Goal: Information Seeking & Learning: Learn about a topic

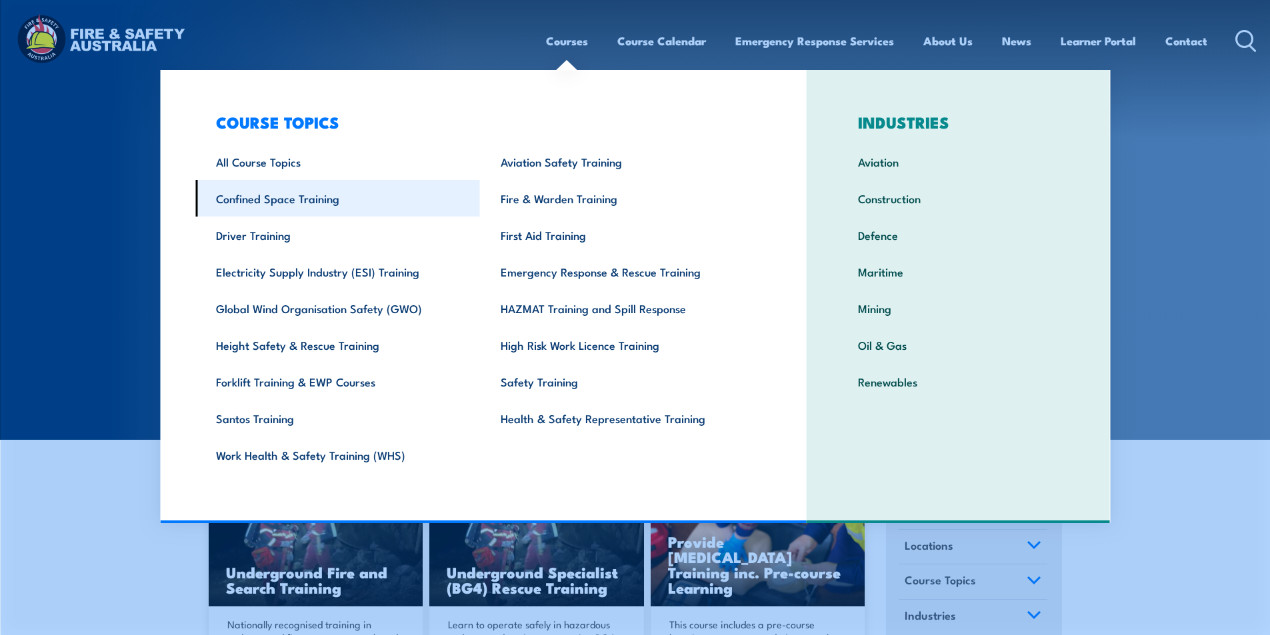
click at [375, 202] on link "Confined Space Training" at bounding box center [337, 198] width 285 height 37
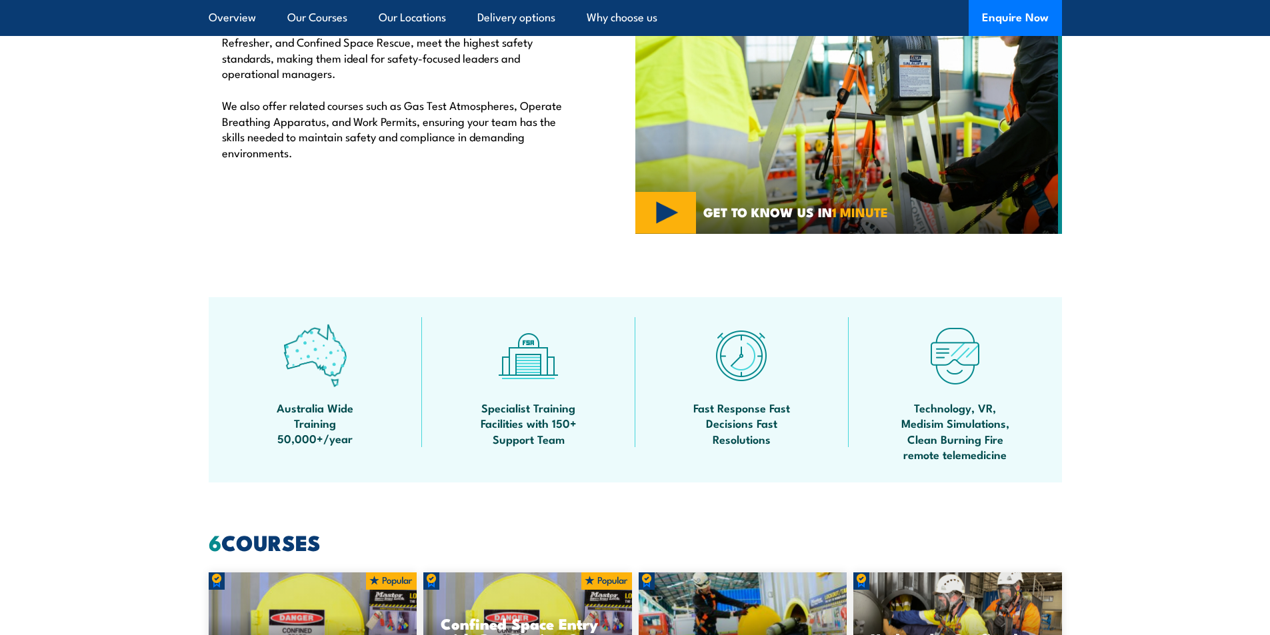
scroll to position [267, 0]
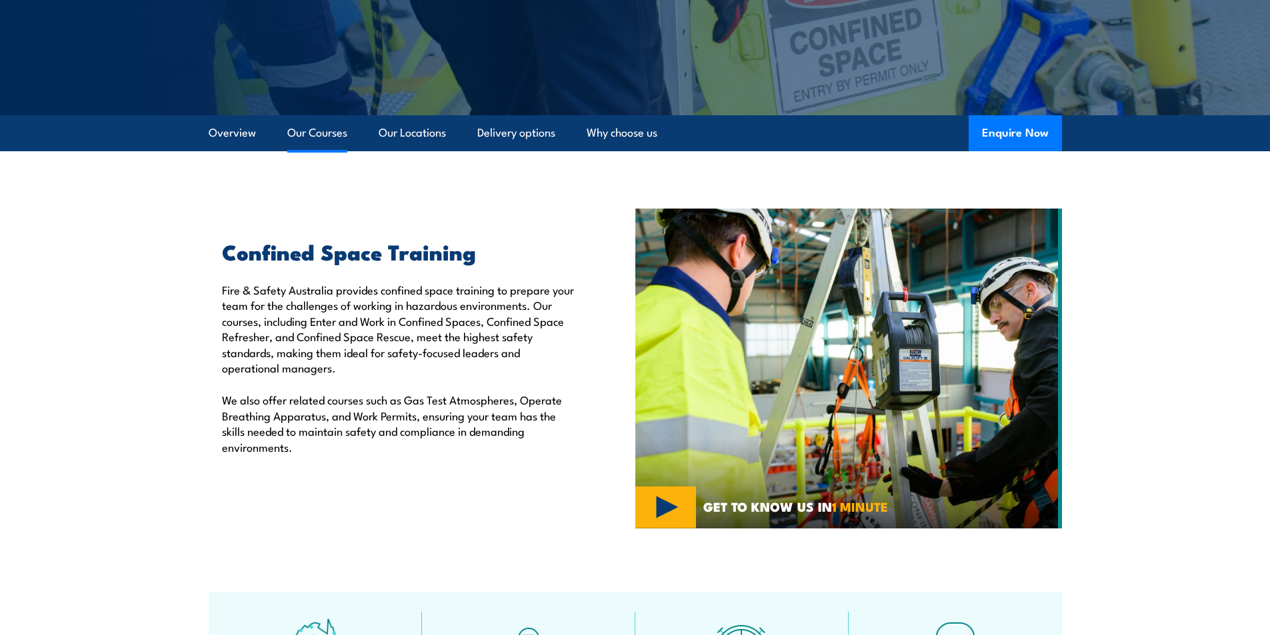
click at [331, 142] on link "Our Courses" at bounding box center [317, 132] width 60 height 35
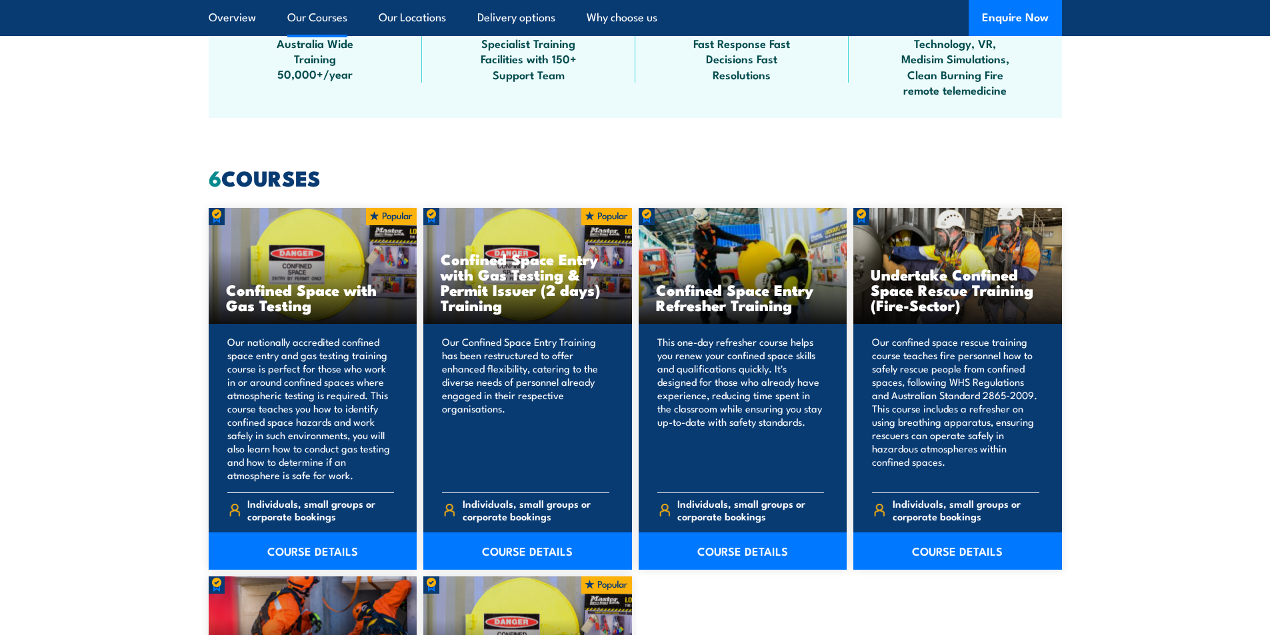
scroll to position [1094, 0]
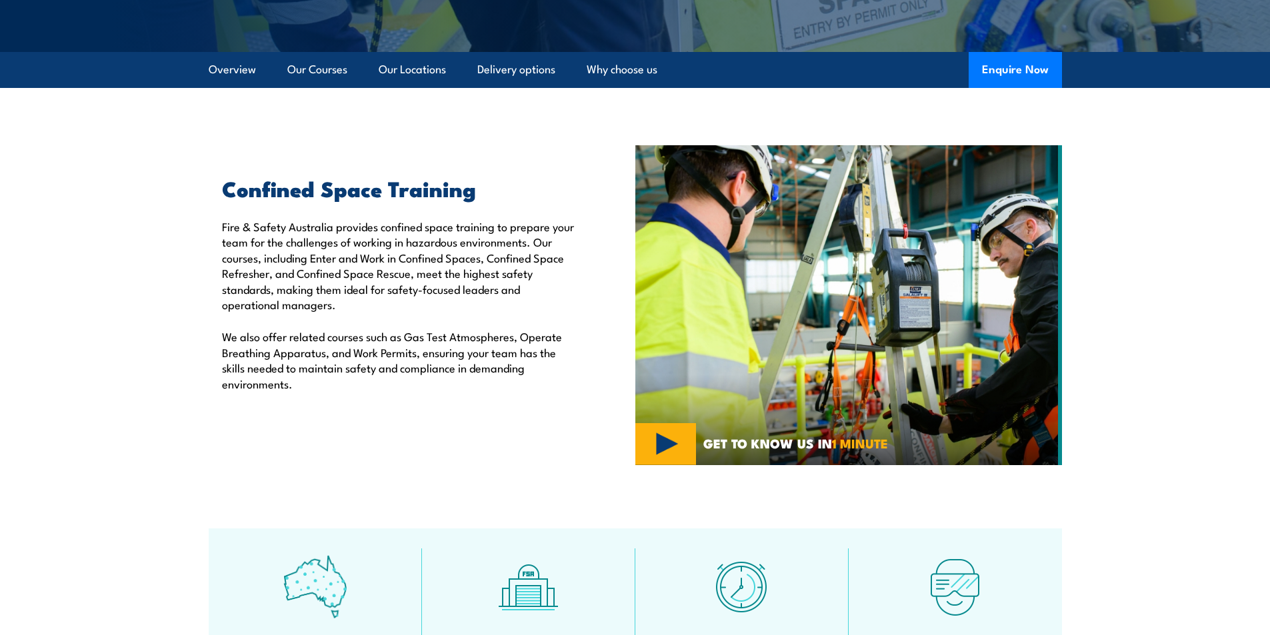
scroll to position [329, 0]
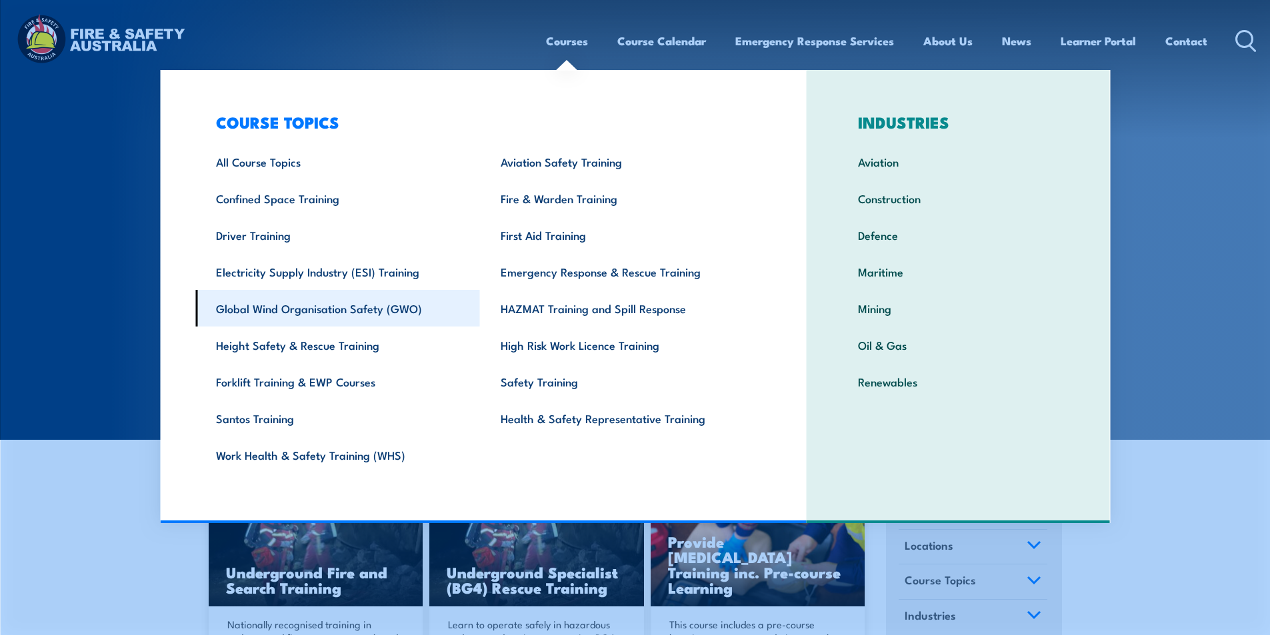
click at [359, 311] on link "Global Wind Organisation Safety (GWO)" at bounding box center [337, 308] width 285 height 37
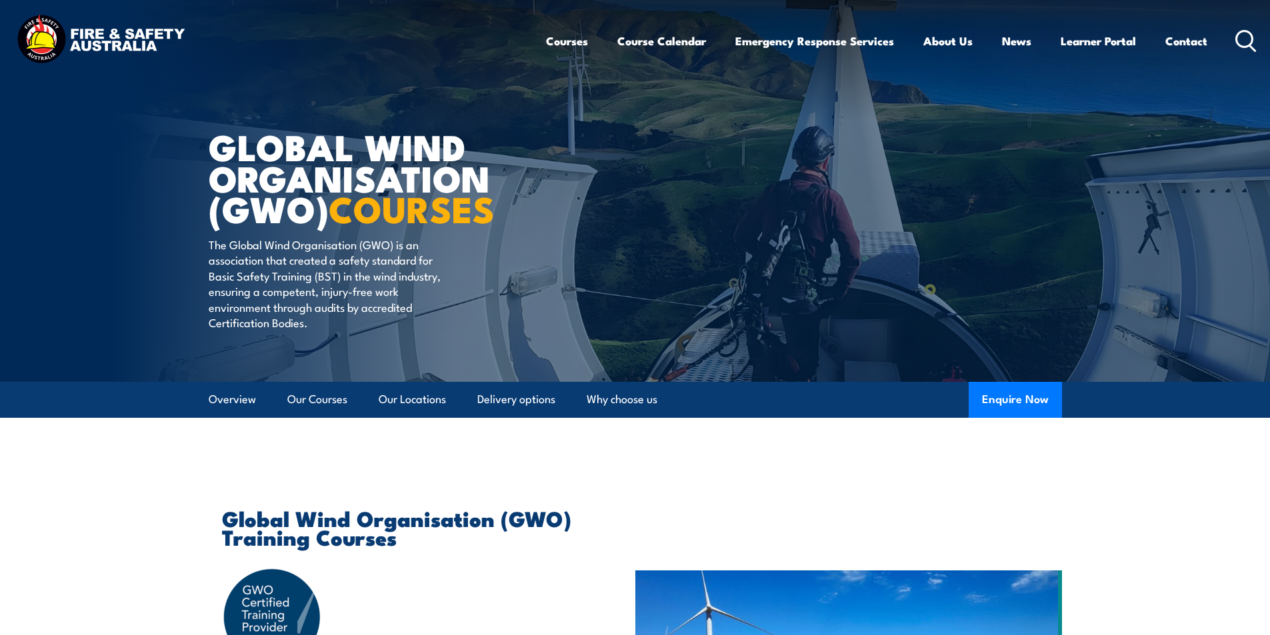
click at [1250, 45] on circle at bounding box center [1244, 39] width 16 height 16
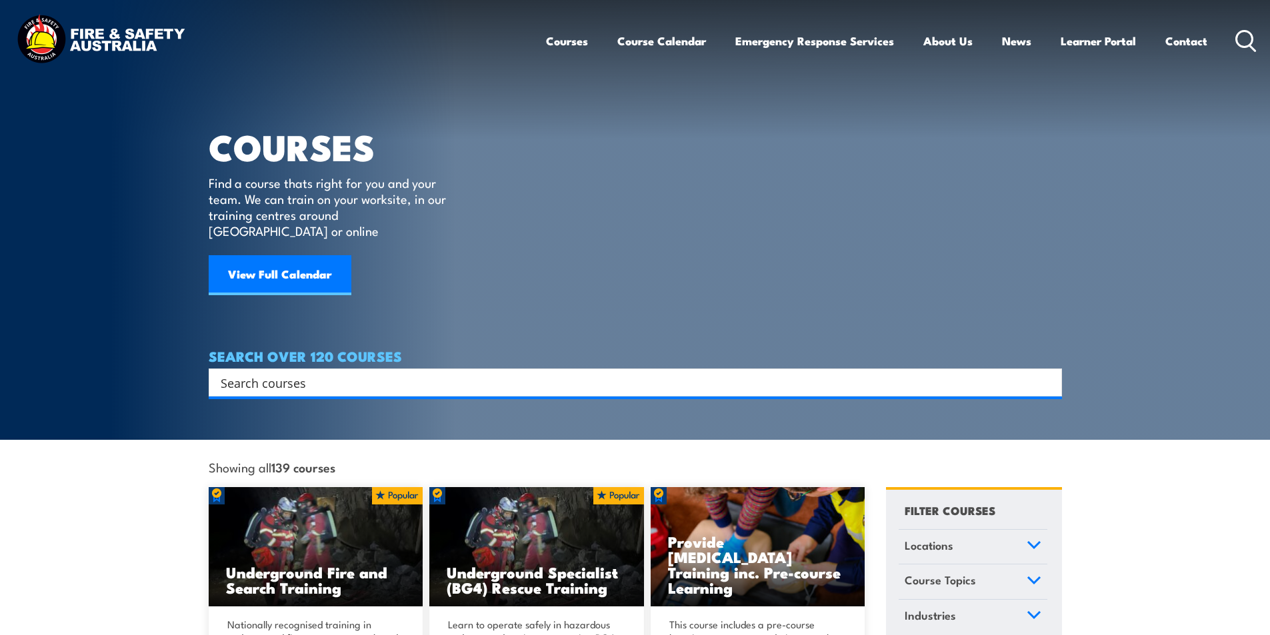
click at [527, 381] on div "Search Filter by Locations Australian Capital Territory New South Wales Norther…" at bounding box center [635, 383] width 853 height 28
click at [523, 373] on input "Search input" at bounding box center [627, 383] width 812 height 20
paste input "PUAFER008"
type input "PUAFER008"
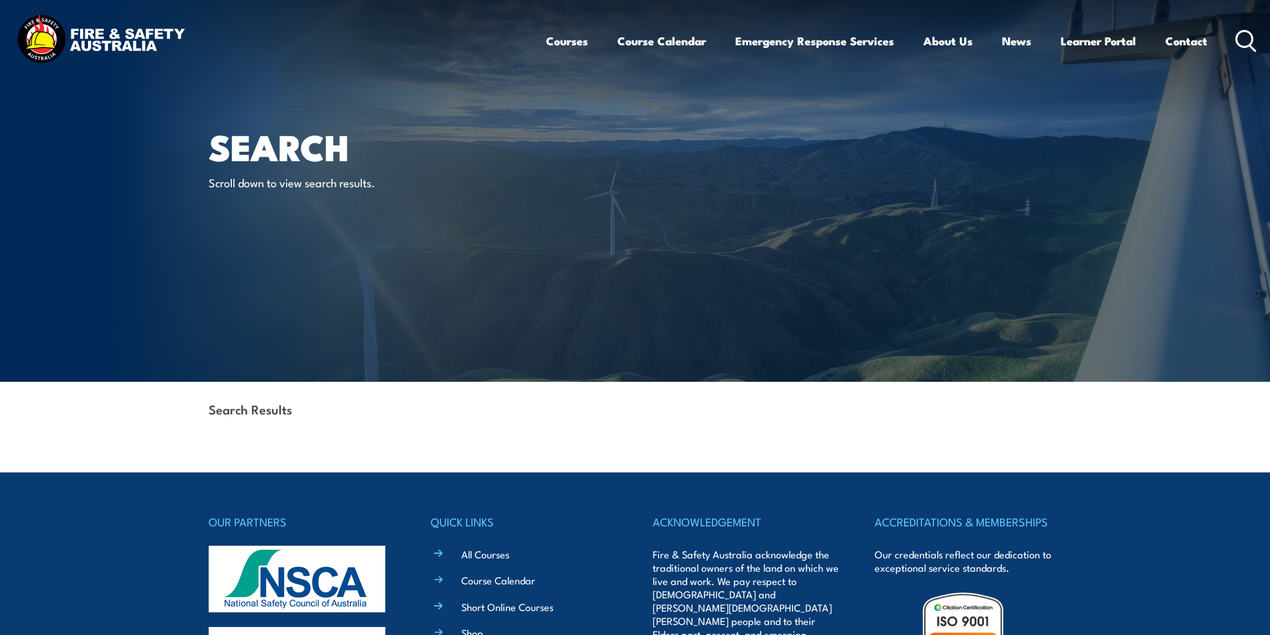
click at [1235, 46] on icon at bounding box center [1245, 41] width 21 height 22
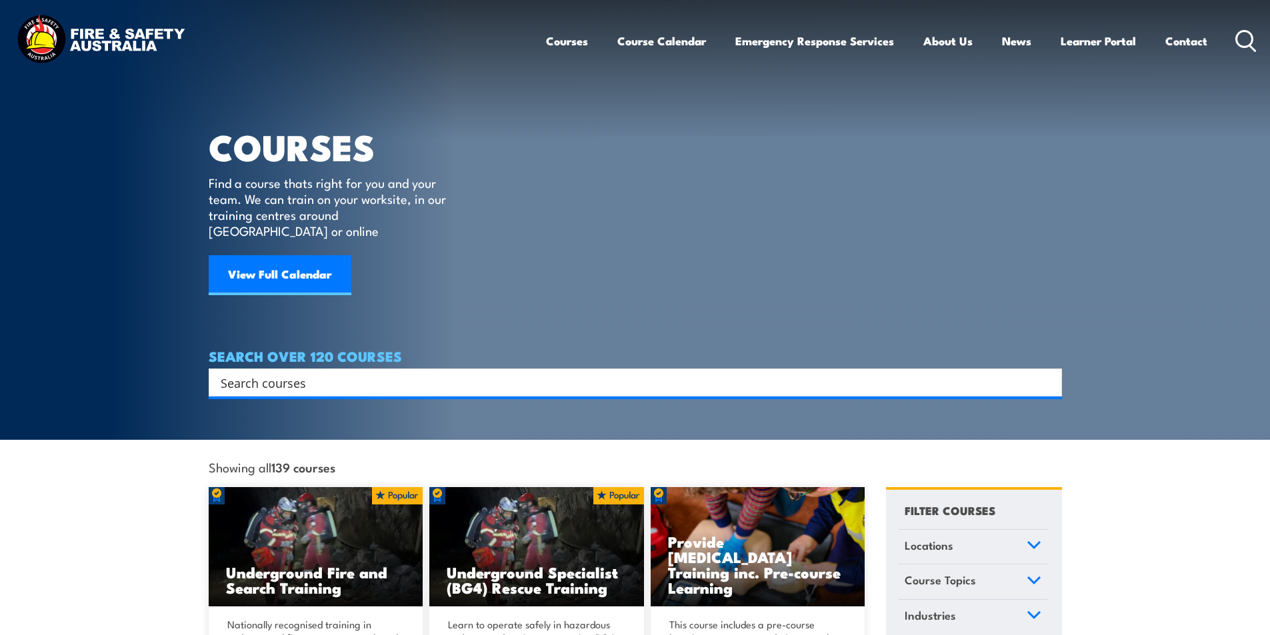
click at [421, 373] on input "Search input" at bounding box center [627, 383] width 812 height 20
paste input "Confine small emergencies in a facility"
type input "Confine small emergencies in a facility"
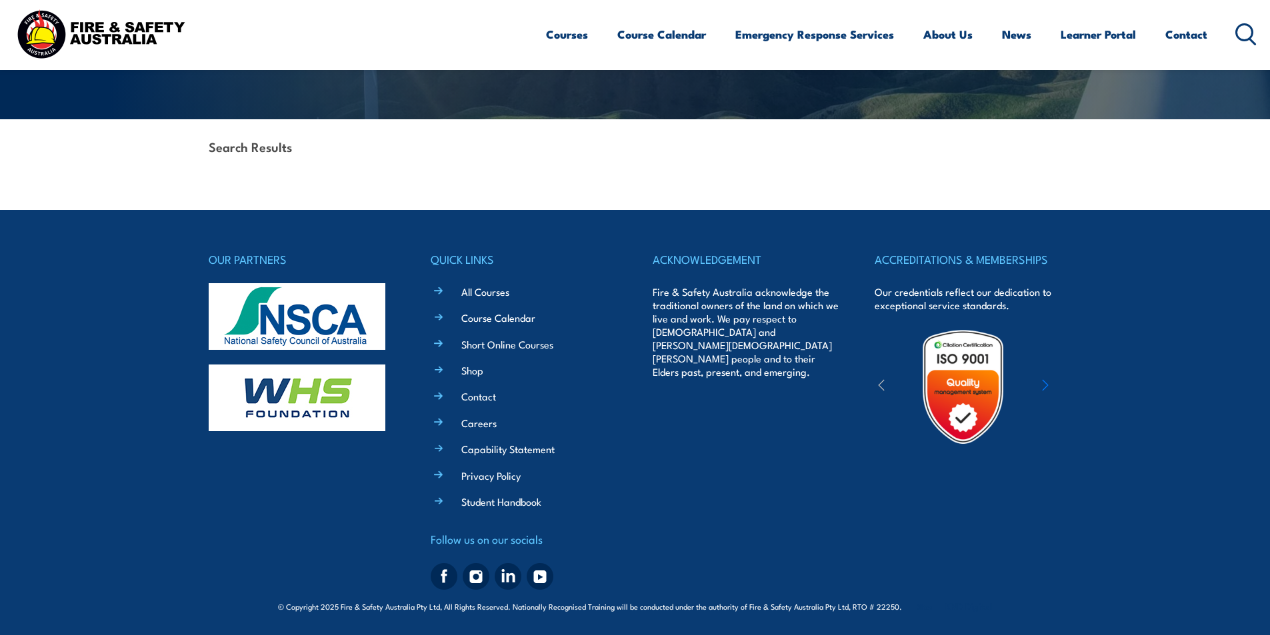
scroll to position [196, 0]
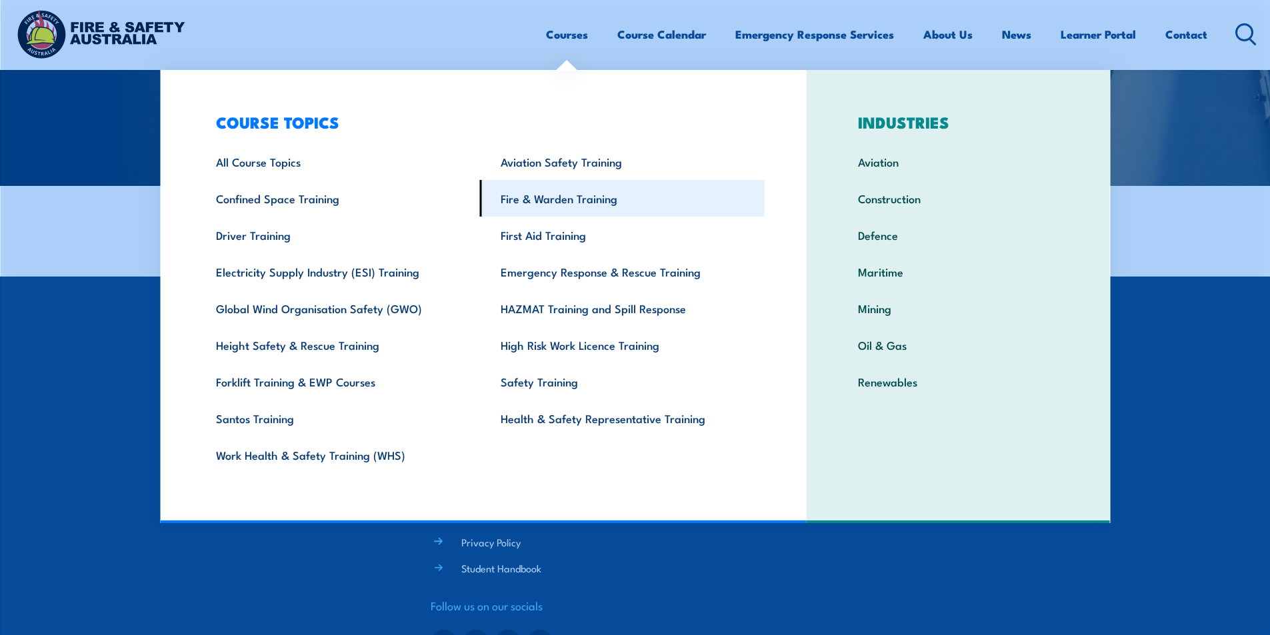
click at [586, 204] on link "Fire & Warden Training" at bounding box center [622, 198] width 285 height 37
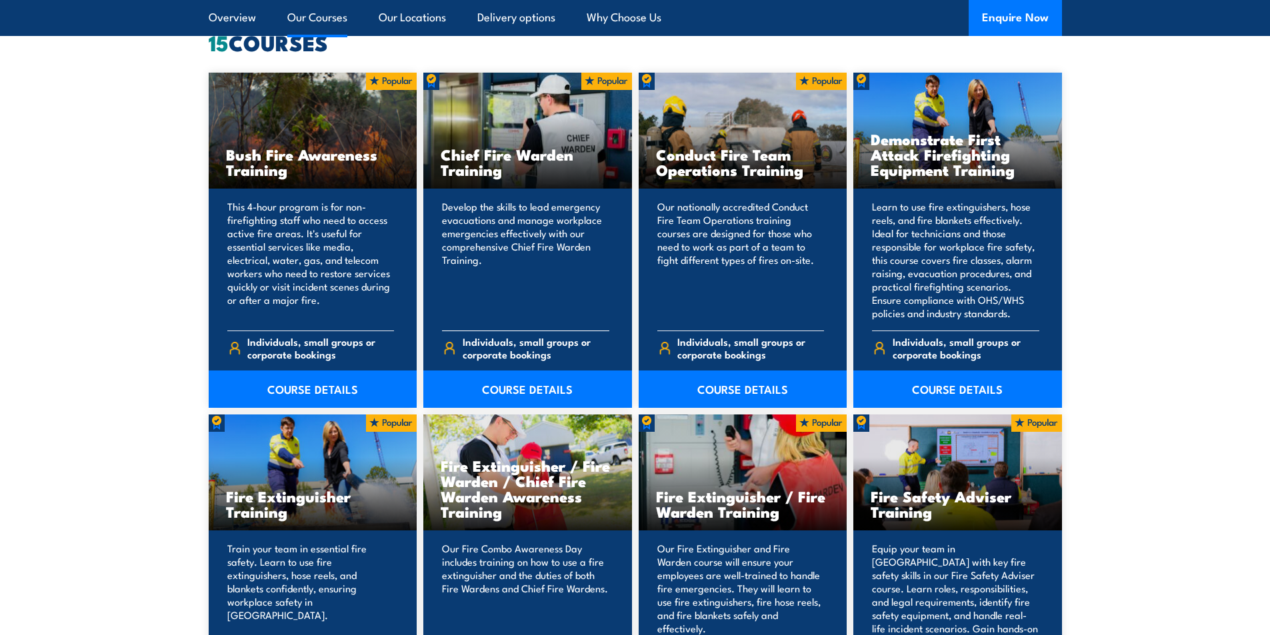
scroll to position [1200, 0]
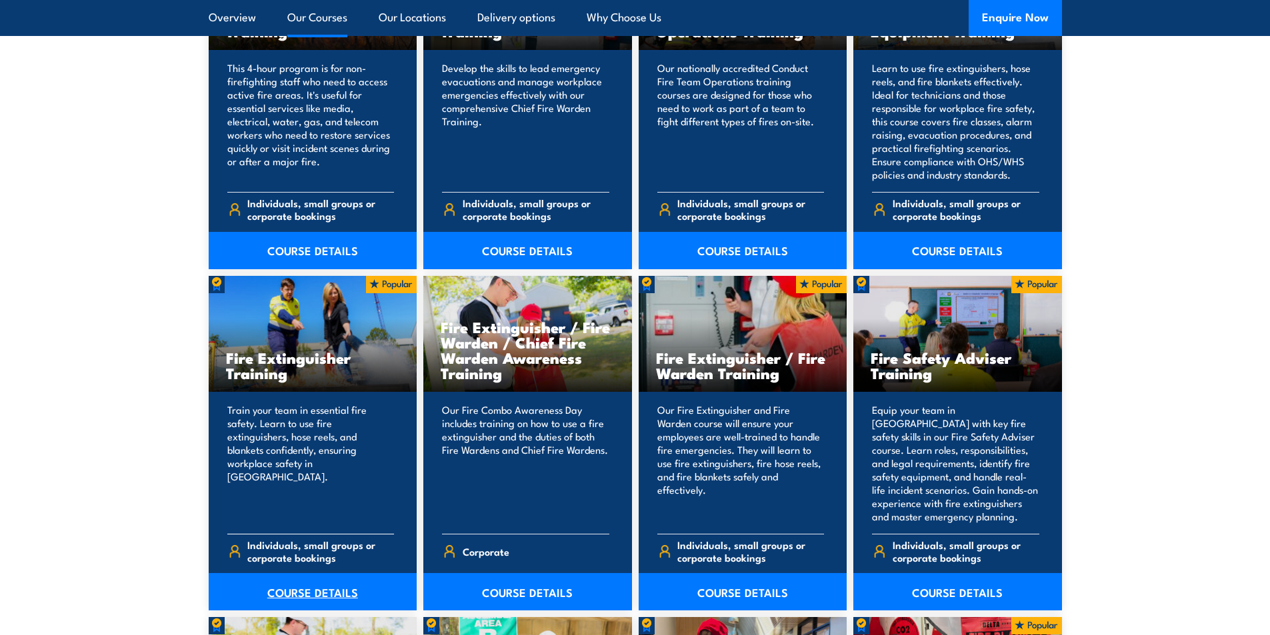
click at [291, 600] on link "COURSE DETAILS" at bounding box center [313, 591] width 209 height 37
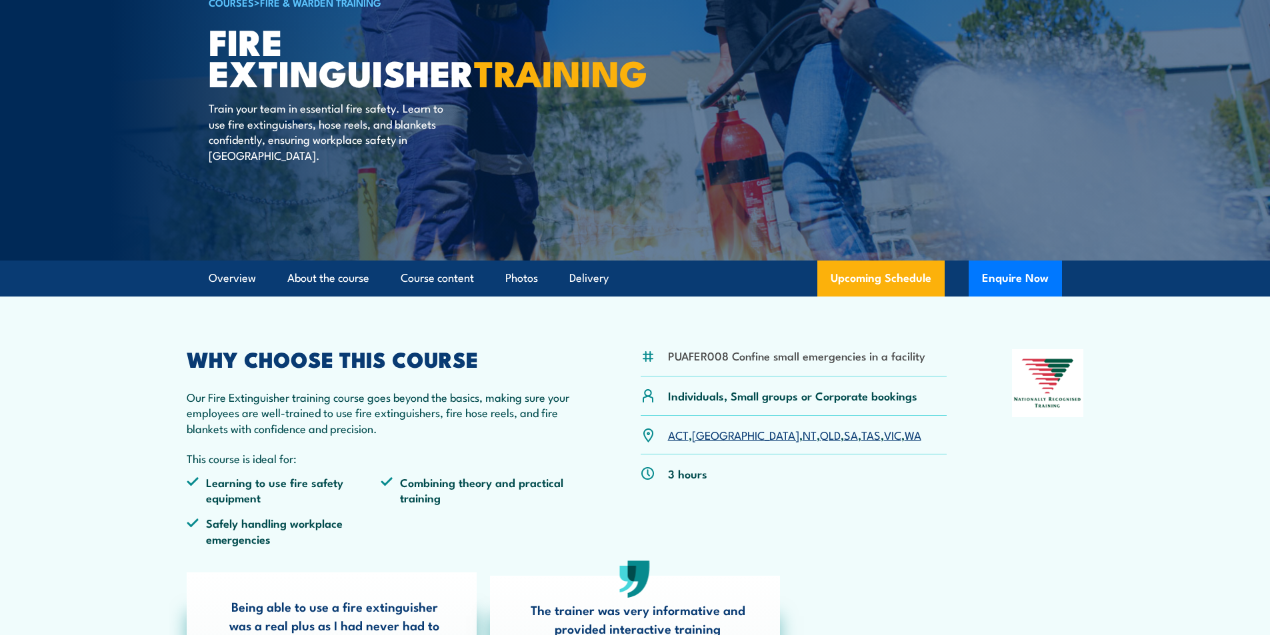
scroll to position [133, 0]
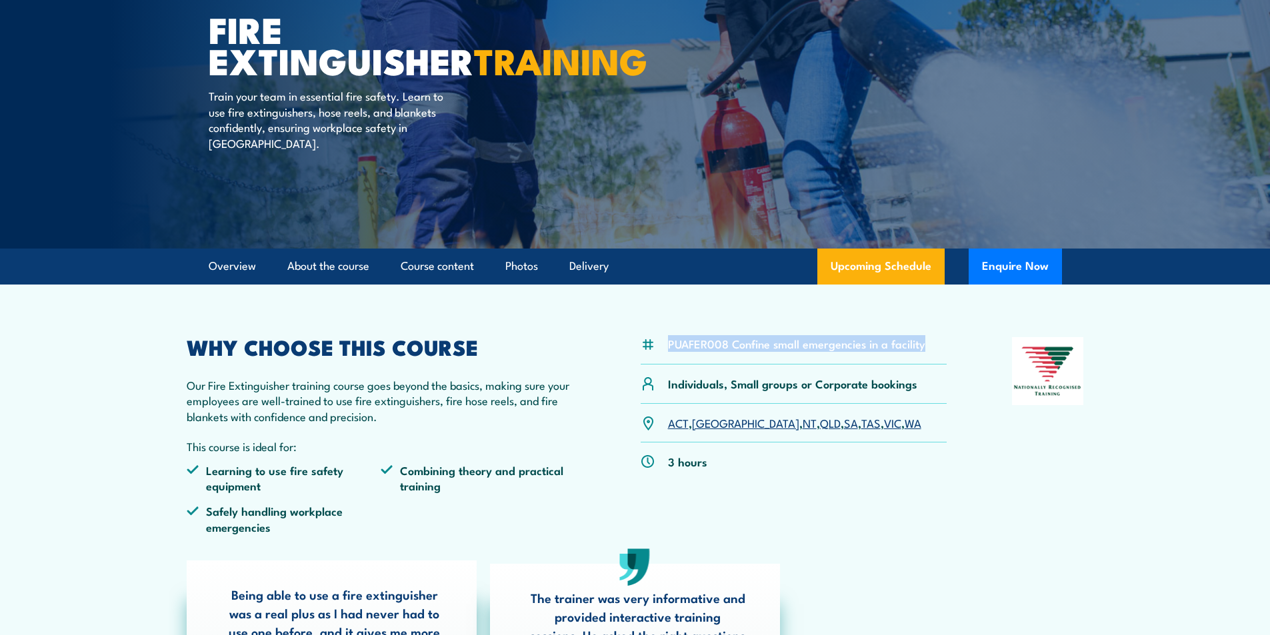
drag, startPoint x: 932, startPoint y: 343, endPoint x: 619, endPoint y: 341, distance: 312.6
click at [619, 341] on div "PUAFER008 Confine small emergencies in a facility Individuals, Small groups or …" at bounding box center [635, 440] width 897 height 207
click at [589, 342] on div "PUAFER008 Confine small emergencies in a facility Individuals, Small groups or …" at bounding box center [635, 440] width 897 height 207
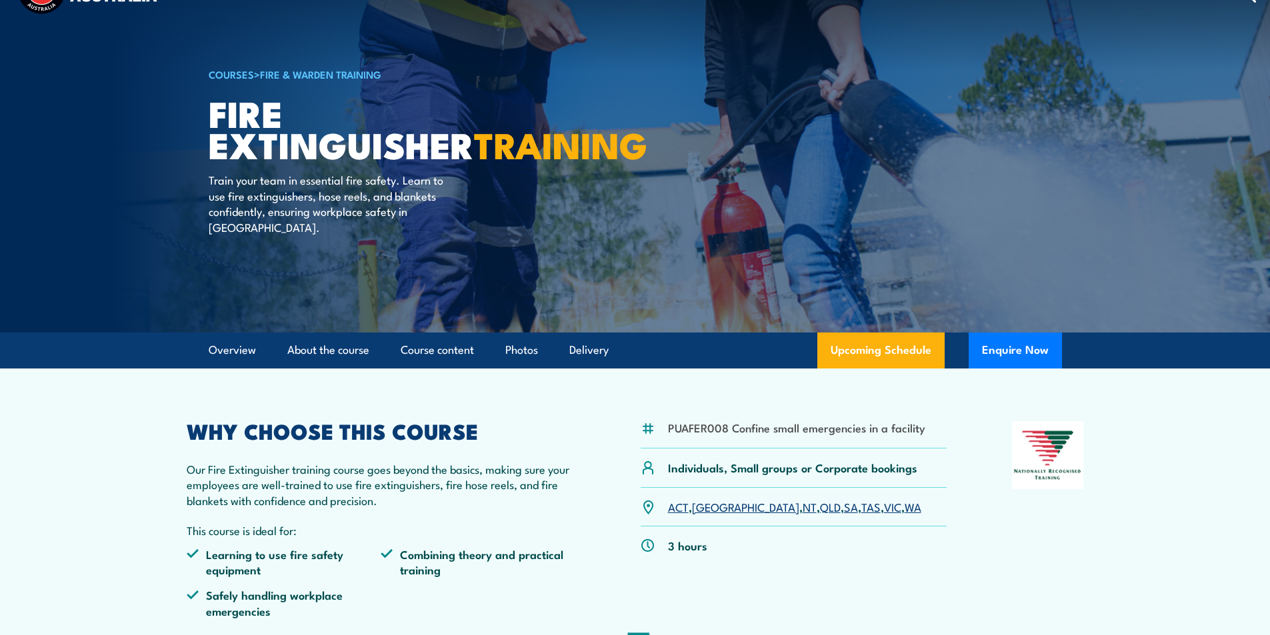
scroll to position [0, 0]
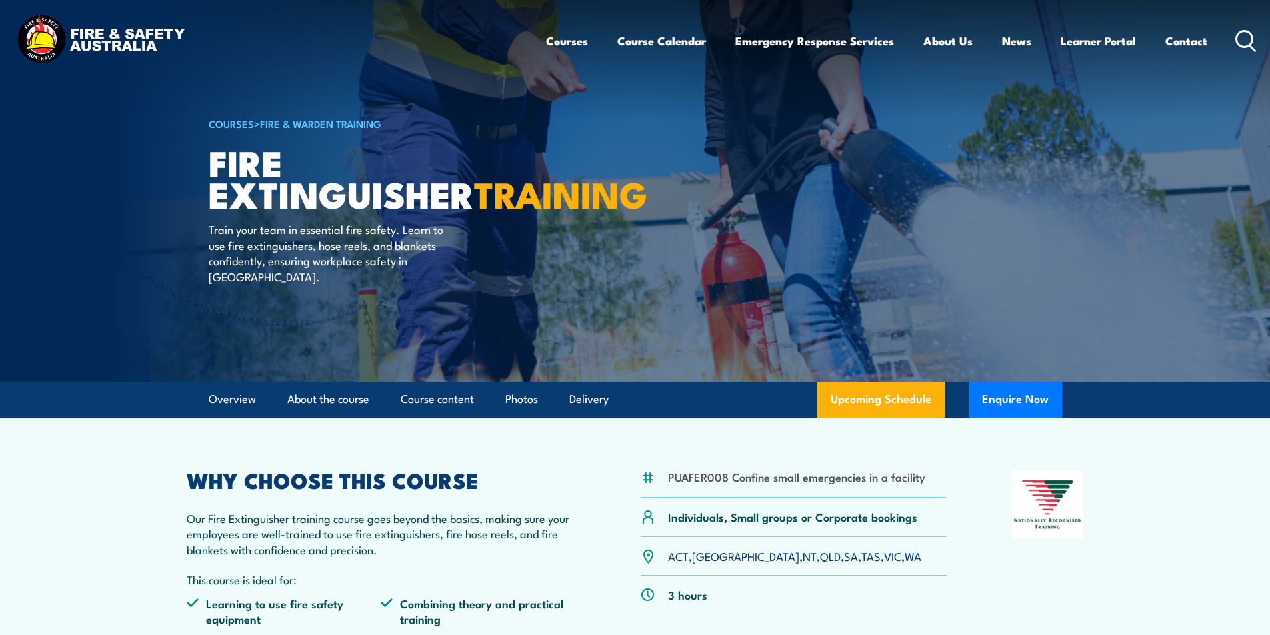
click at [1234, 36] on div "Courses Course Calendar Emergency Response Services Services Overview Emergency…" at bounding box center [901, 40] width 711 height 57
click at [1238, 50] on icon at bounding box center [1245, 41] width 21 height 22
click at [1242, 43] on icon at bounding box center [1245, 41] width 21 height 22
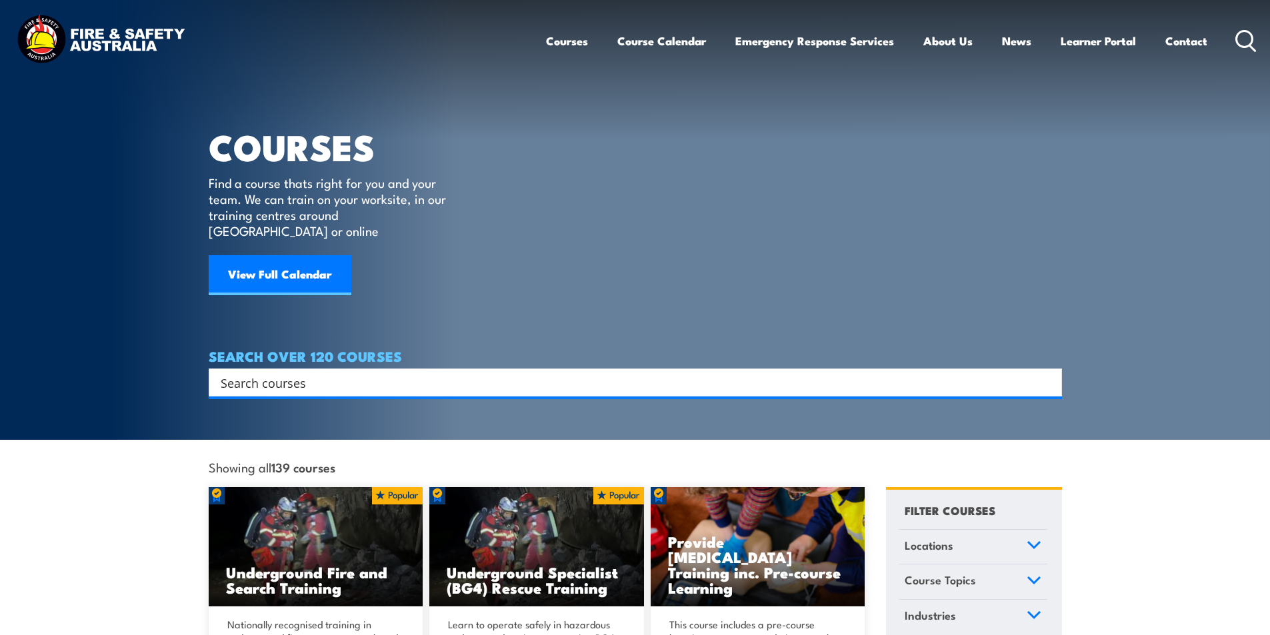
click at [441, 373] on input "Search input" at bounding box center [627, 383] width 812 height 20
type input "manual"
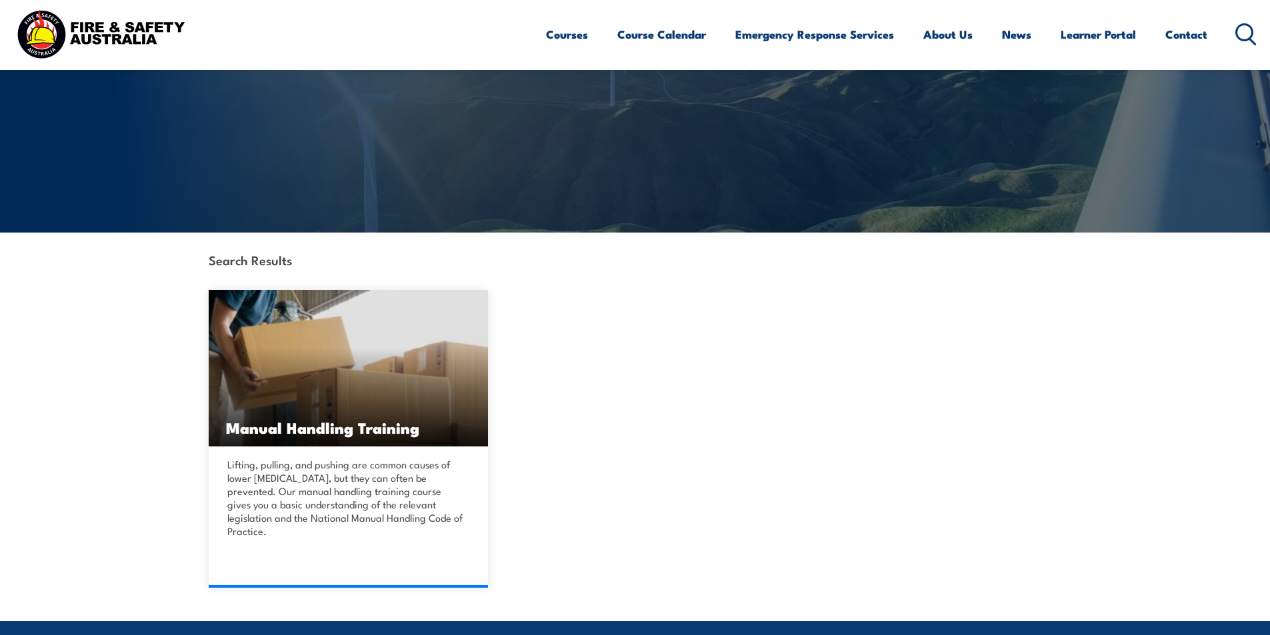
scroll to position [200, 0]
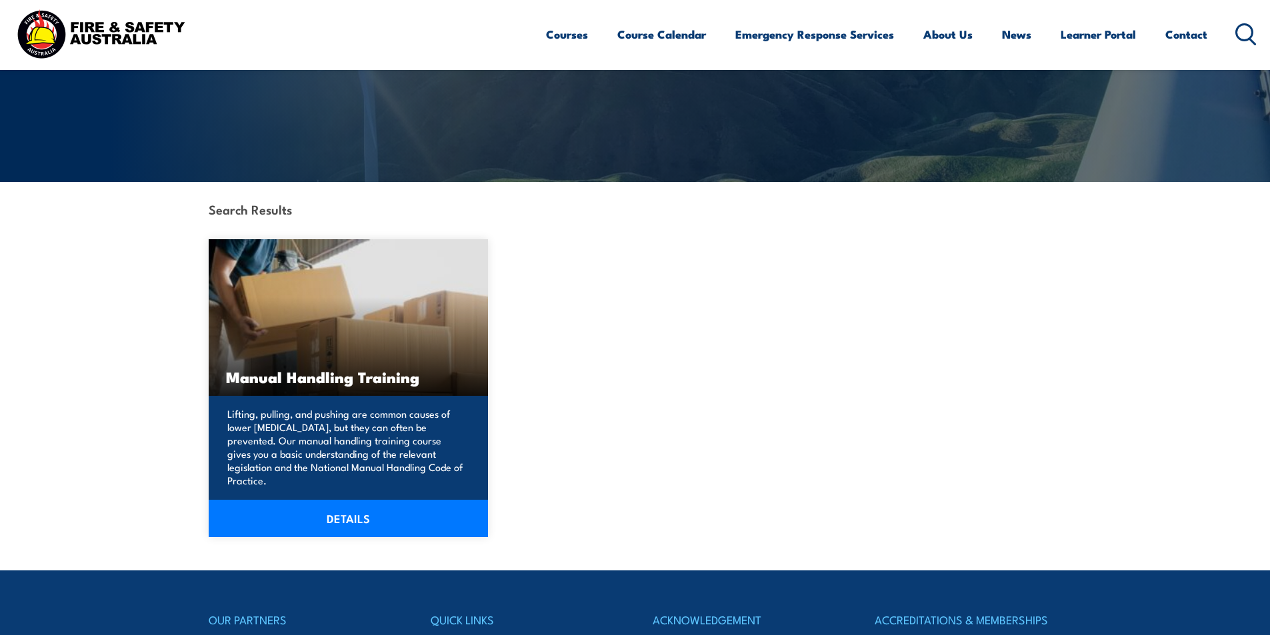
click at [380, 319] on img at bounding box center [349, 317] width 280 height 157
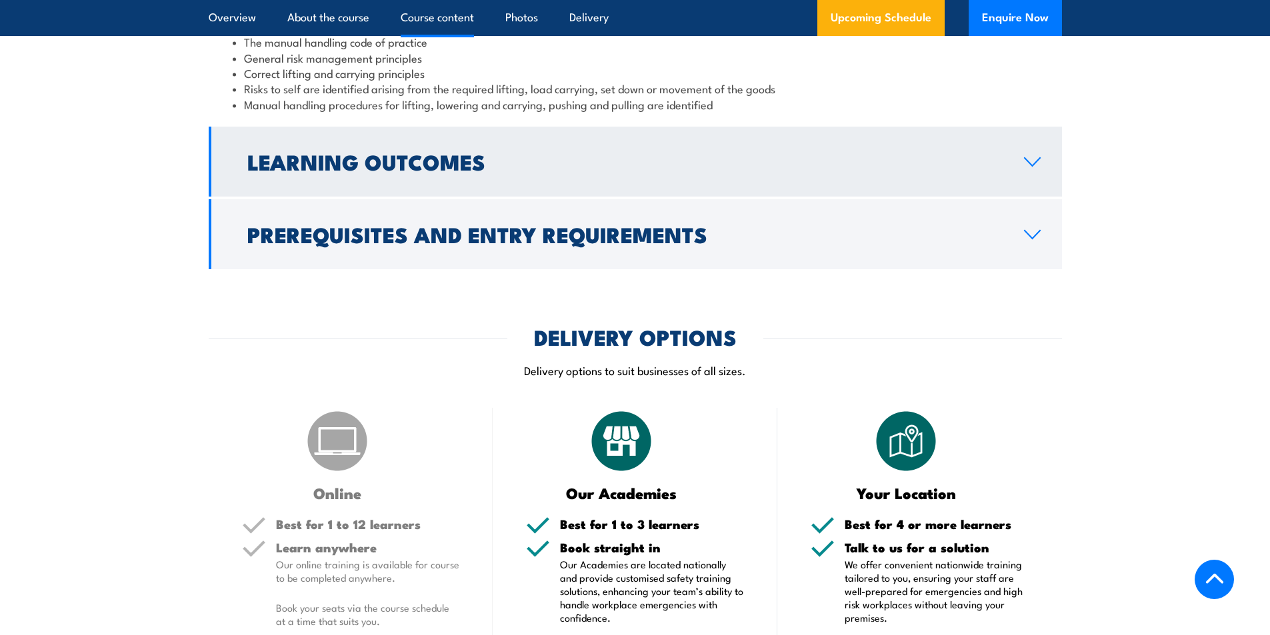
scroll to position [867, 0]
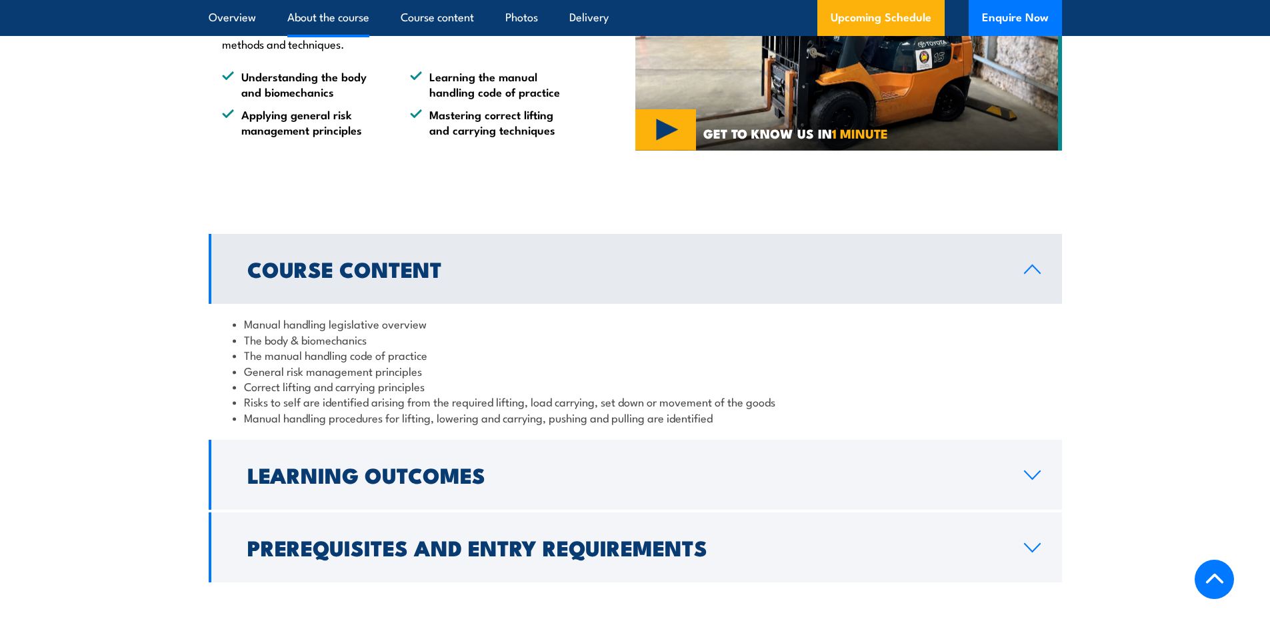
click at [1227, 142] on section "ABOUT THE COURSE Our Manual Handling training course is designed to provide par…" at bounding box center [635, 36] width 1270 height 271
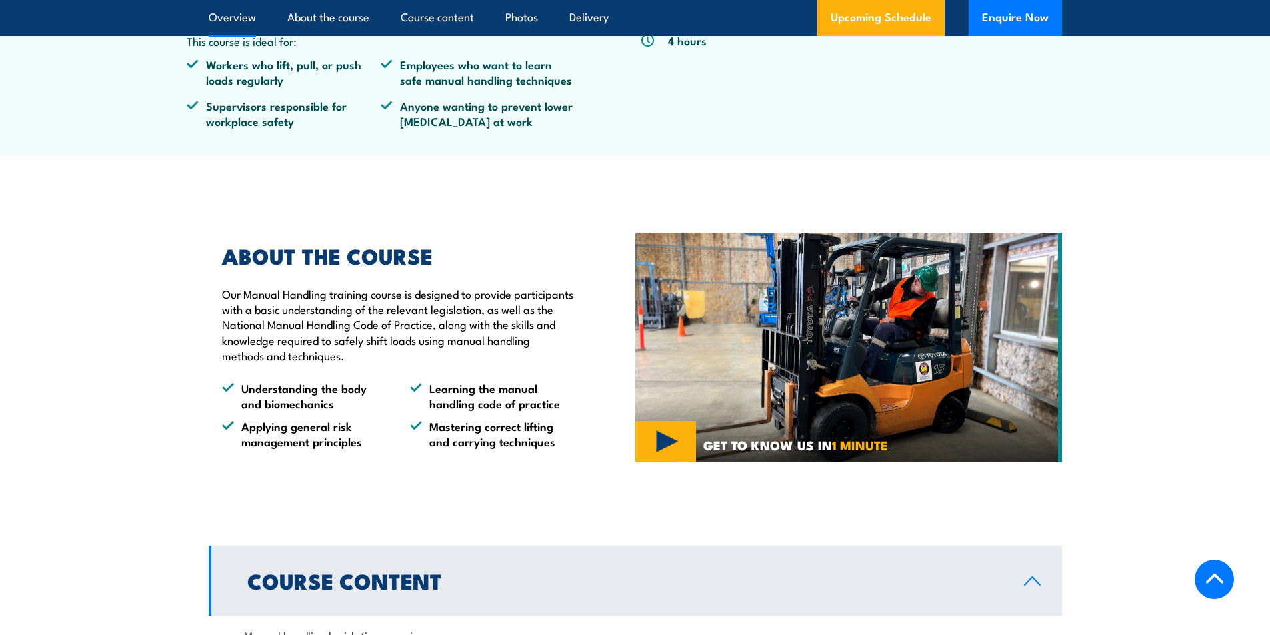
scroll to position [333, 0]
